Goal: Information Seeking & Learning: Understand process/instructions

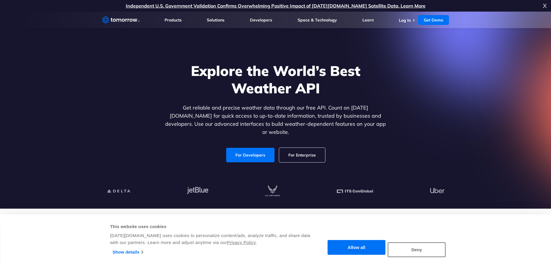
click at [493, 157] on section "Explore the World’s Best Weather API Get reliable and precise weather data thro…" at bounding box center [275, 110] width 551 height 197
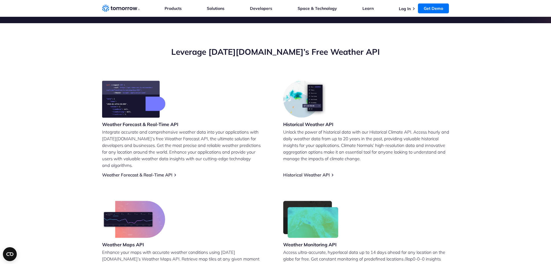
scroll to position [197, 0]
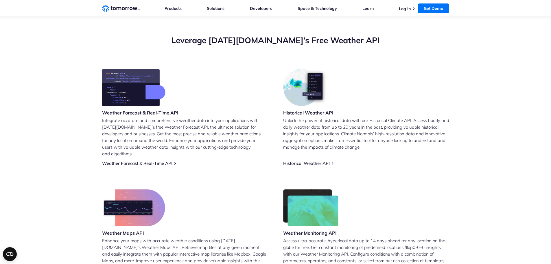
click at [150, 114] on h3 "Weather Forecast & Real-Time API" at bounding box center [140, 112] width 76 height 6
click at [150, 160] on link "Weather Forecast & Real-Time API" at bounding box center [137, 162] width 70 height 5
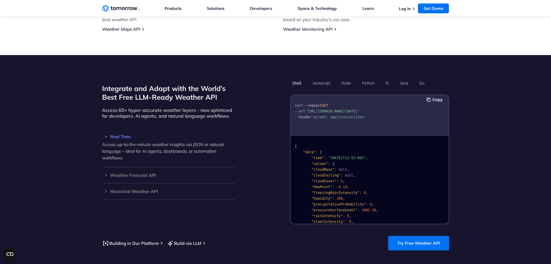
scroll to position [452, 0]
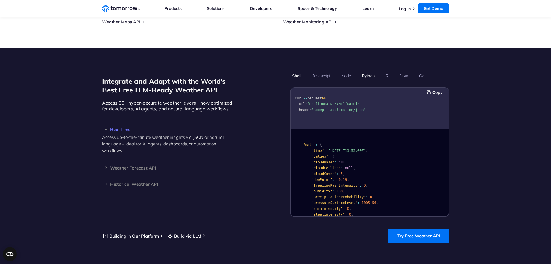
click at [371, 71] on button "Python" at bounding box center [368, 76] width 17 height 10
drag, startPoint x: 306, startPoint y: 102, endPoint x: 350, endPoint y: 107, distance: 44.8
click at [350, 107] on pre "import requests url = "[URL][DOMAIN_NAME][DATE]" headers = { "accept" : "applic…" at bounding box center [370, 125] width 158 height 73
copy span ""[URL][DOMAIN_NAME][DATE]""
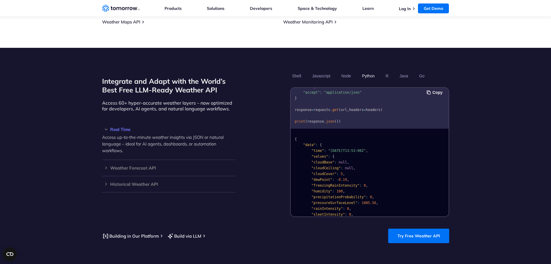
scroll to position [41, 0]
